Goal: Register for event/course

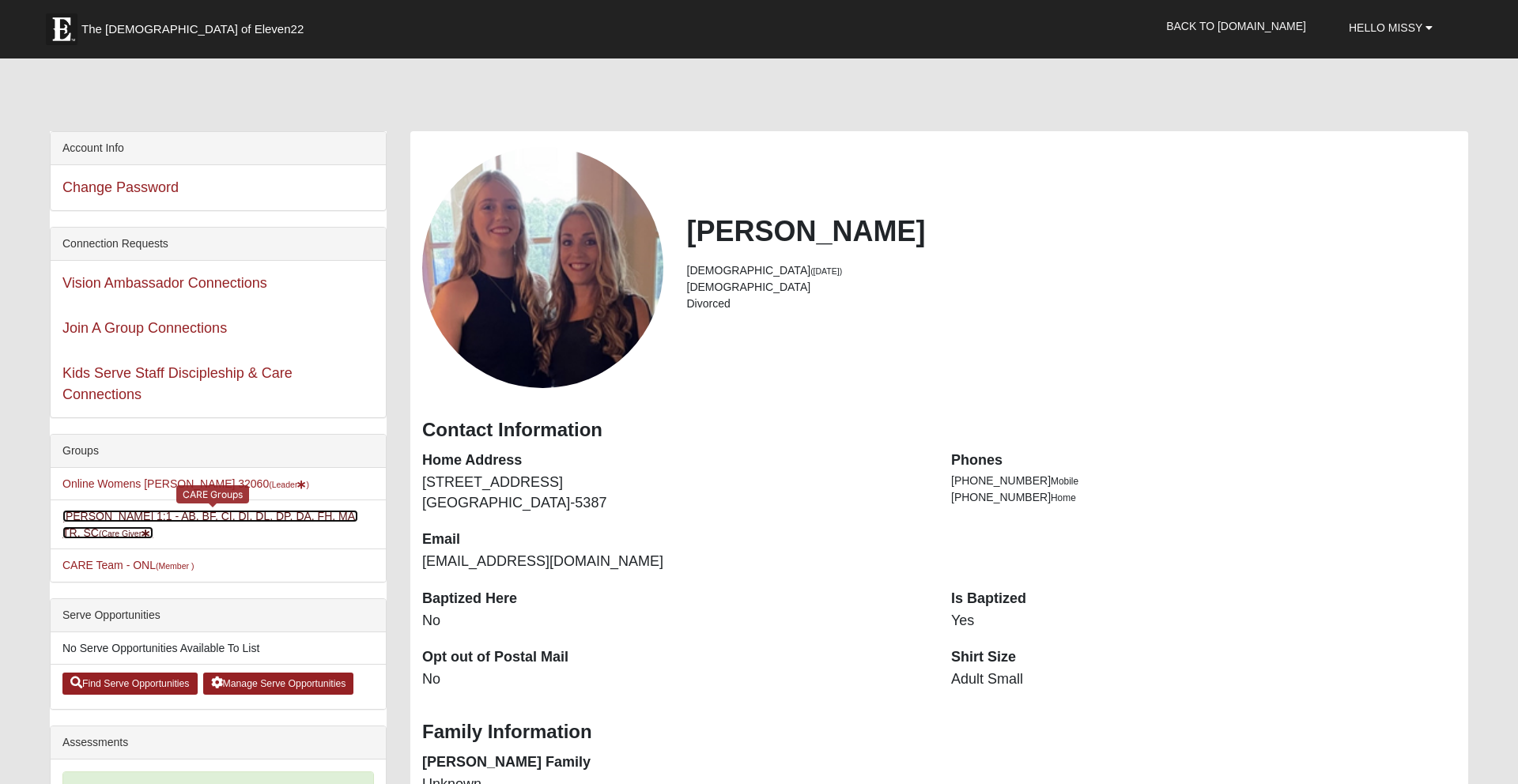
click at [156, 521] on link "Missy Freeman 1:1 - AB, BF, CI, DI, DL, DP, DA, FH, MA, TR, SC (Care Giver )" at bounding box center [210, 525] width 296 height 29
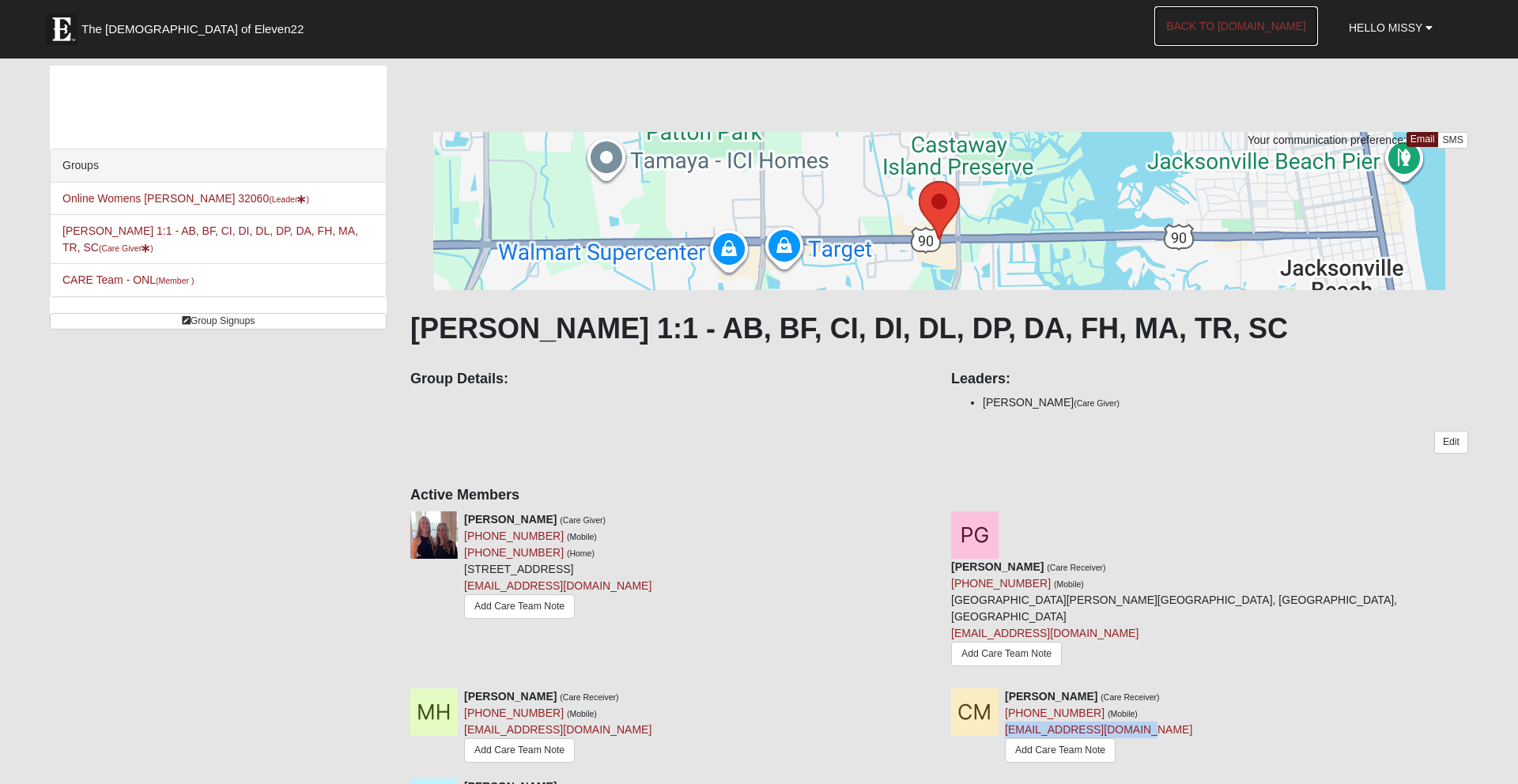
click at [1257, 27] on link "Back to [DOMAIN_NAME]" at bounding box center [1235, 26] width 164 height 40
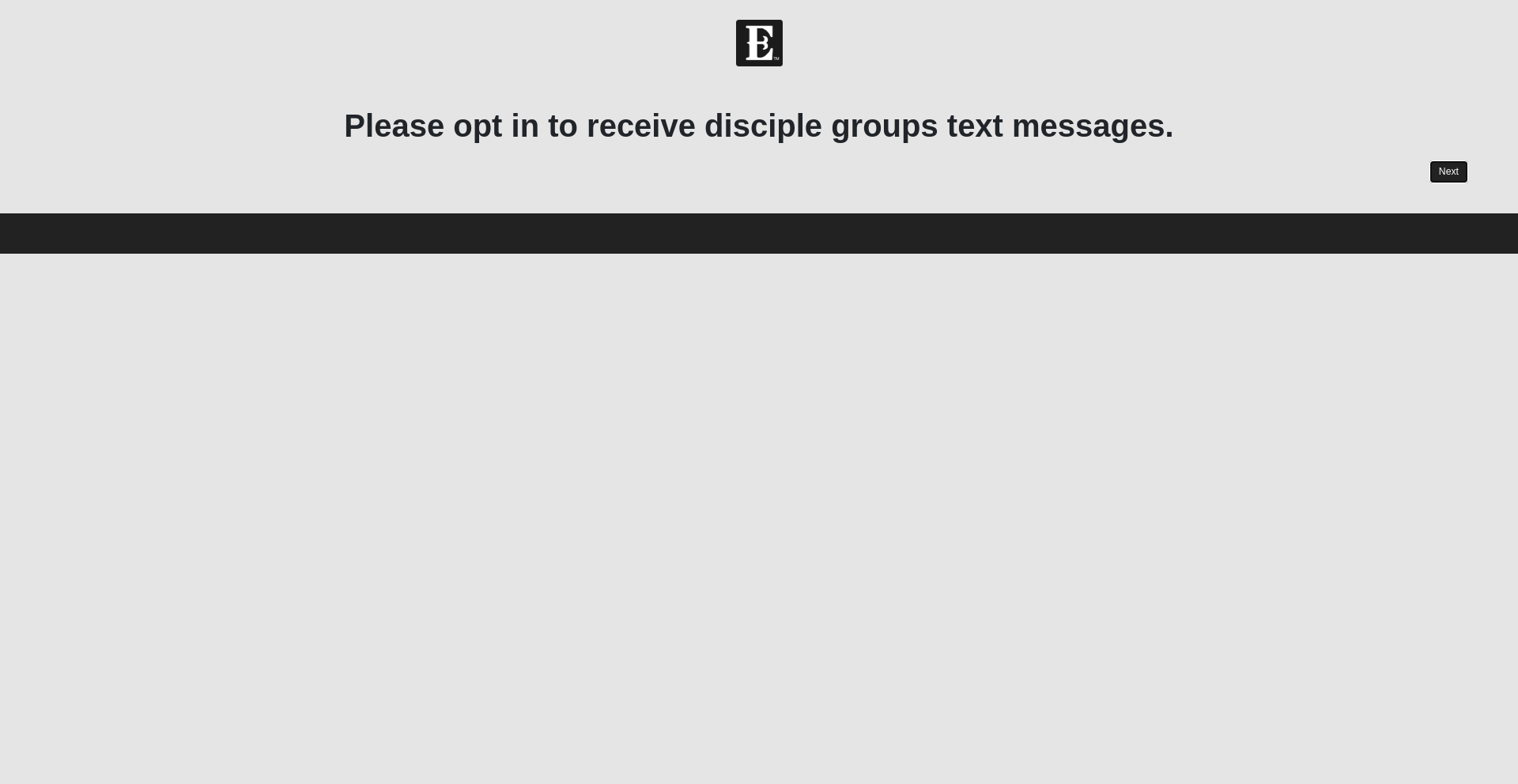
click at [1449, 172] on link "Next" at bounding box center [1449, 172] width 39 height 23
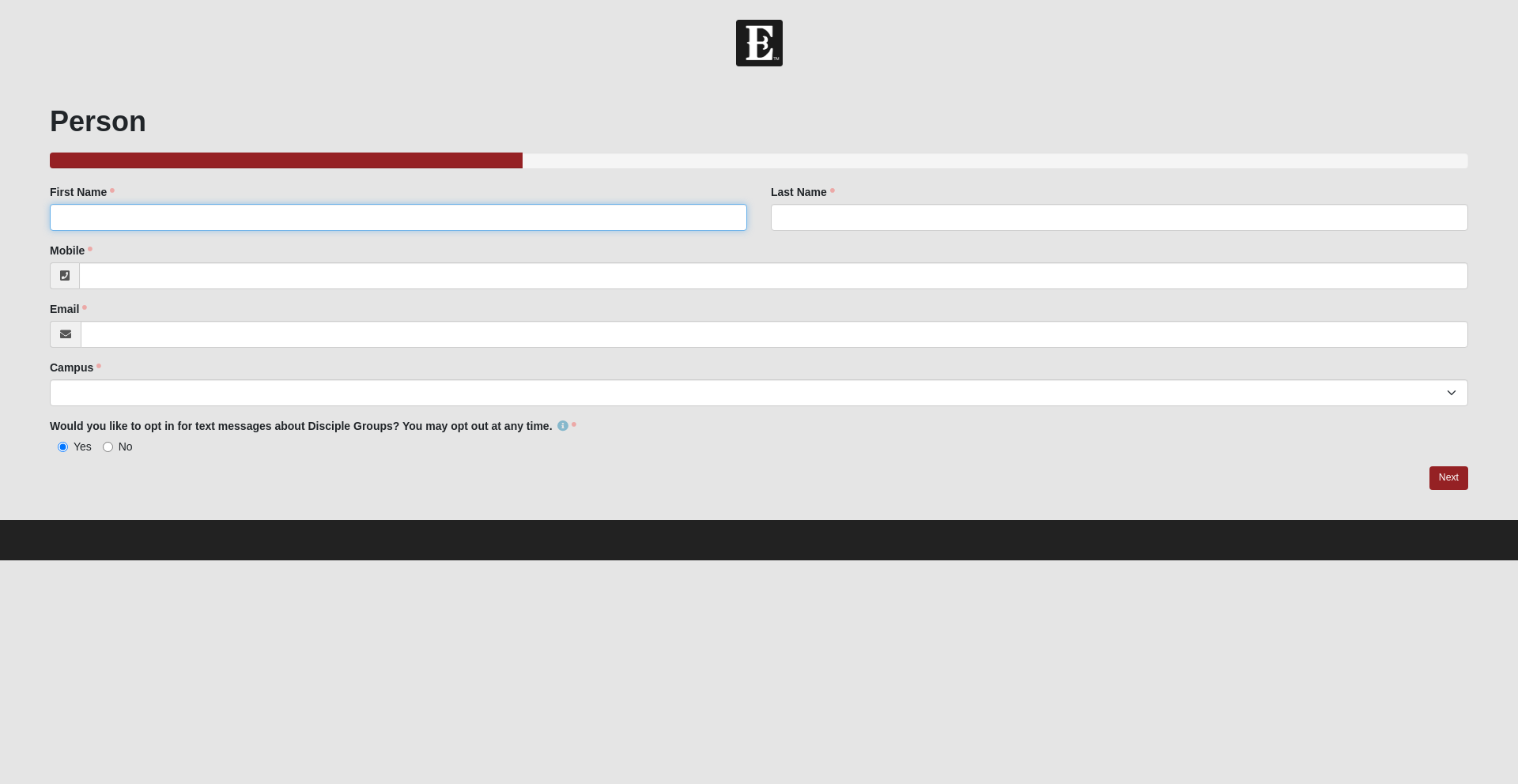
click at [131, 214] on input "First Name" at bounding box center [398, 217] width 697 height 27
type input "Missy"
type input "[PERSON_NAME]"
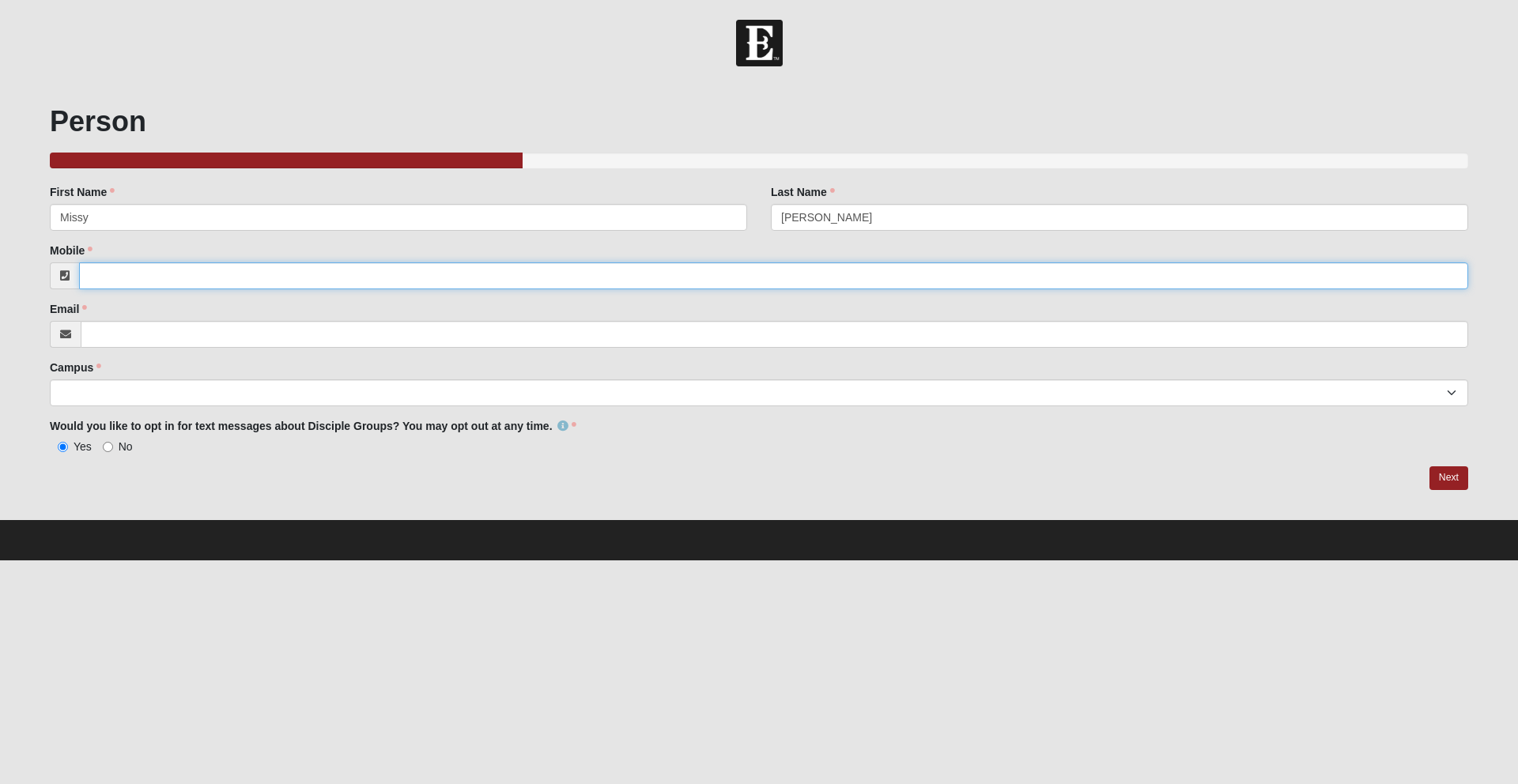
type input "9046548705"
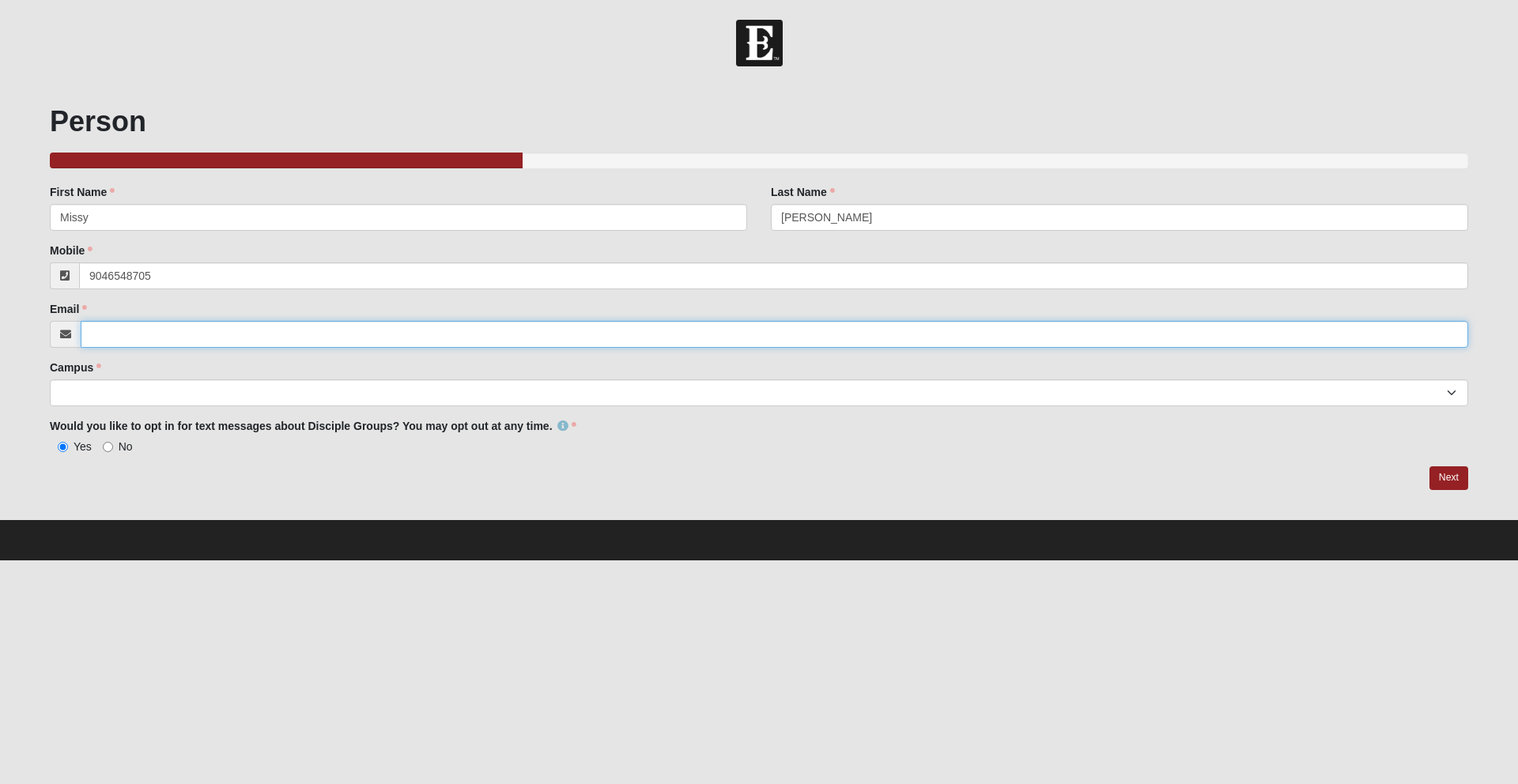
type input "[EMAIL_ADDRESS][DOMAIN_NAME]"
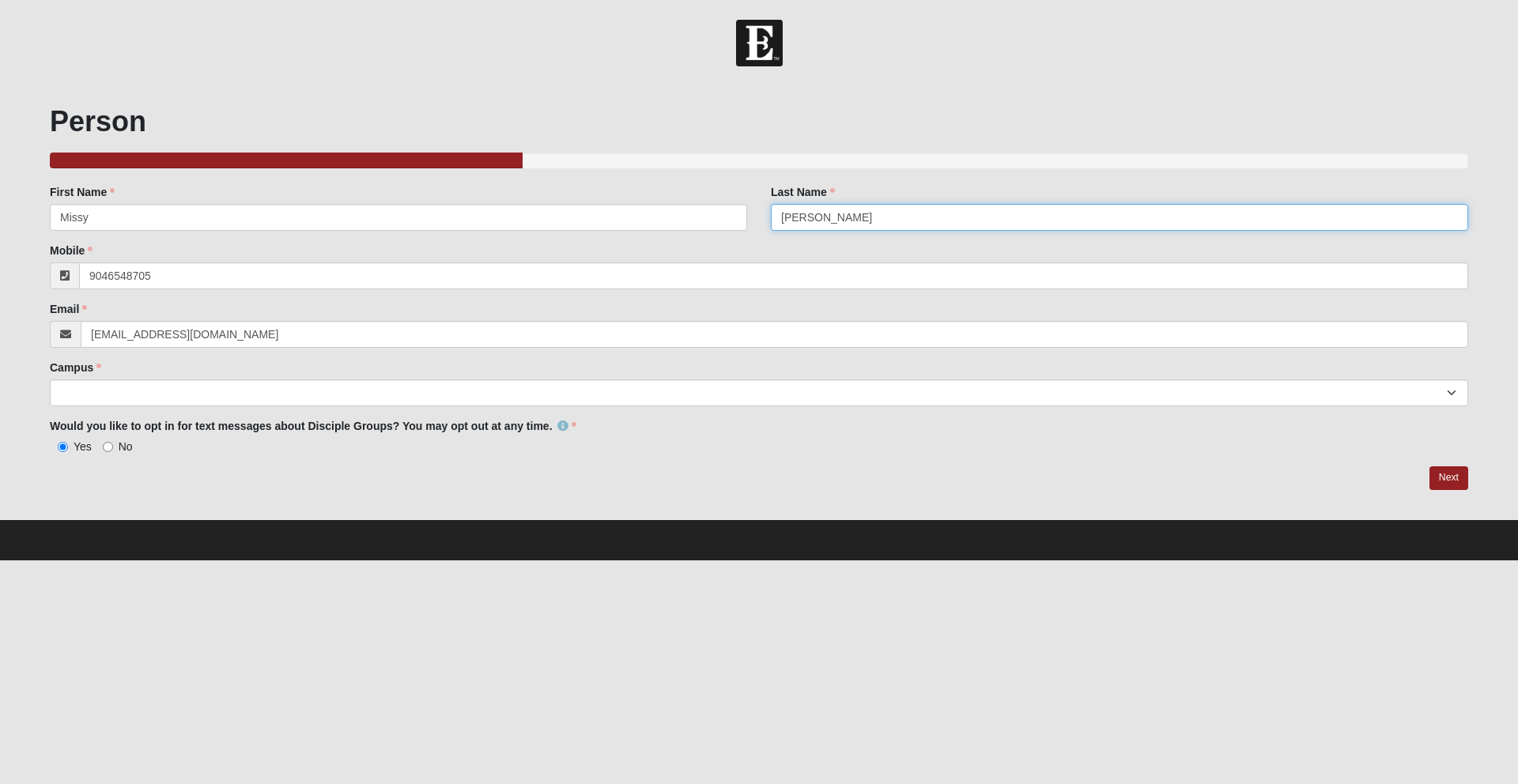
type input "[PHONE_NUMBER]"
click at [134, 389] on select "Arlington Baymeadows Eleven22 Online Fleming Island Jesup Mandarin North Jax Or…" at bounding box center [758, 392] width 1418 height 27
select select "10"
click at [49, 379] on select "Arlington Baymeadows Eleven22 Online Fleming Island Jesup Mandarin North Jax Or…" at bounding box center [758, 392] width 1418 height 27
click at [1450, 477] on link "Next" at bounding box center [1449, 478] width 39 height 23
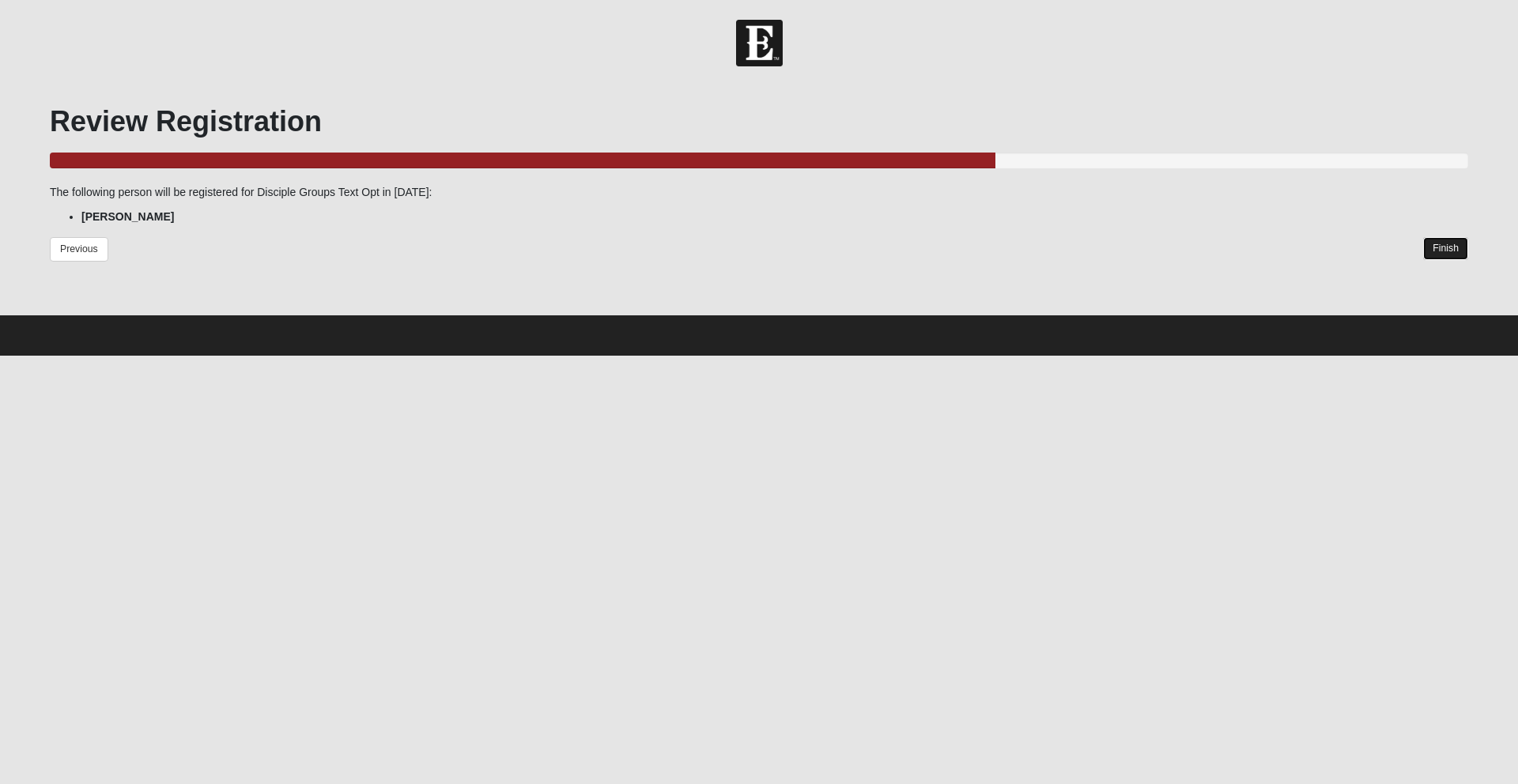
click at [1451, 247] on link "Finish" at bounding box center [1445, 248] width 45 height 23
